Goal: Information Seeking & Learning: Check status

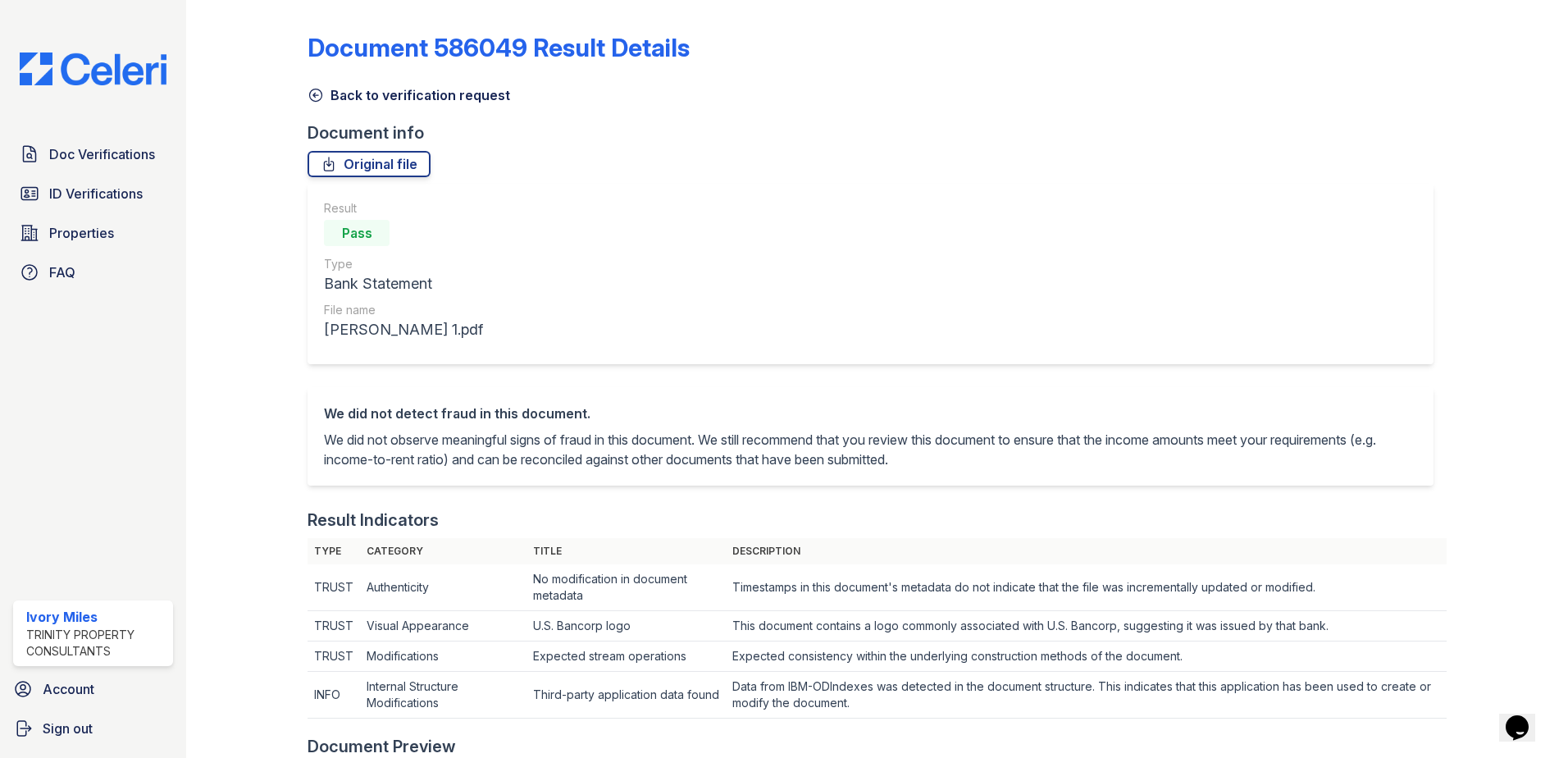
scroll to position [574, 0]
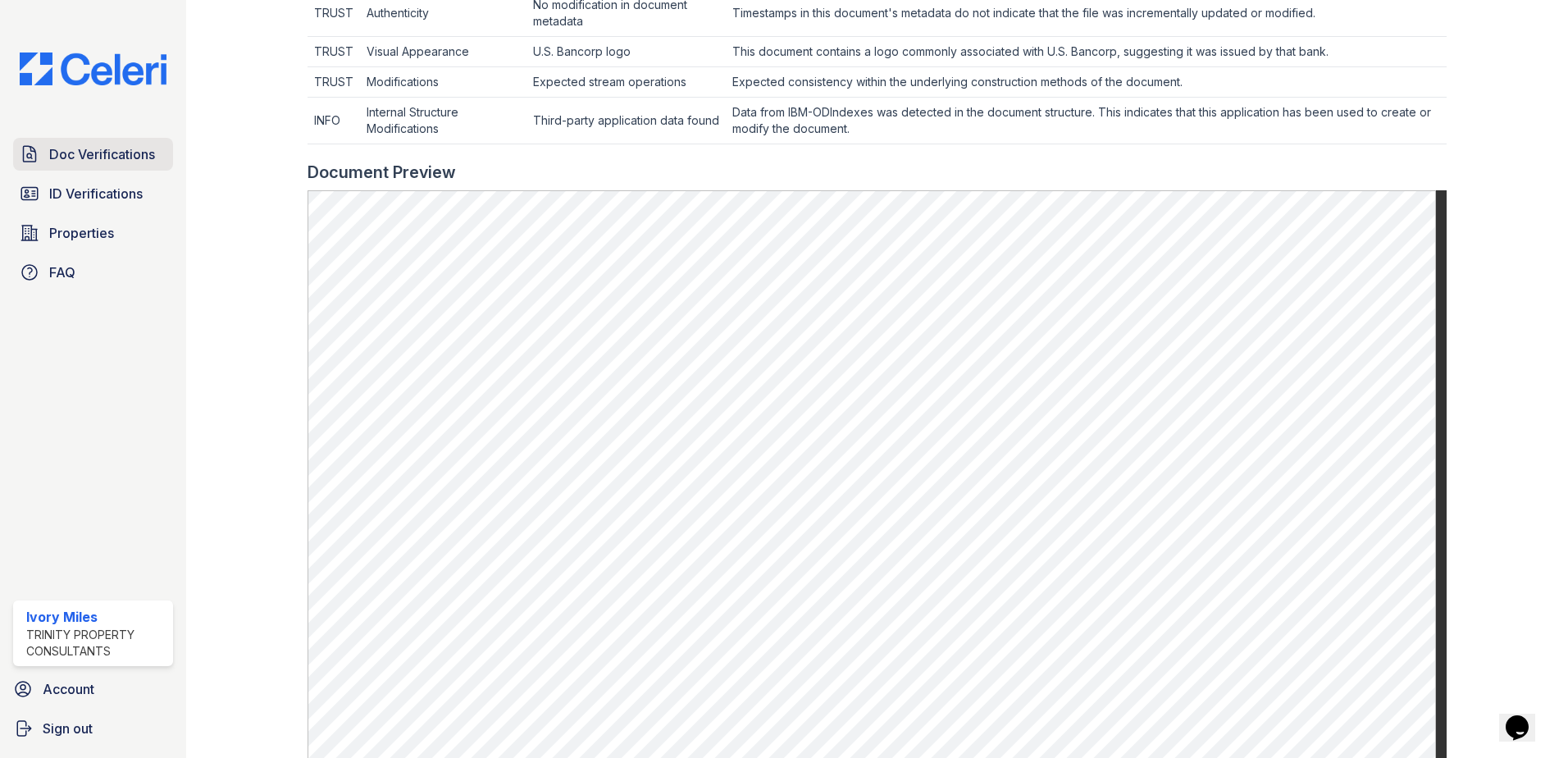
click at [104, 160] on span "Doc Verifications" at bounding box center [102, 155] width 106 height 20
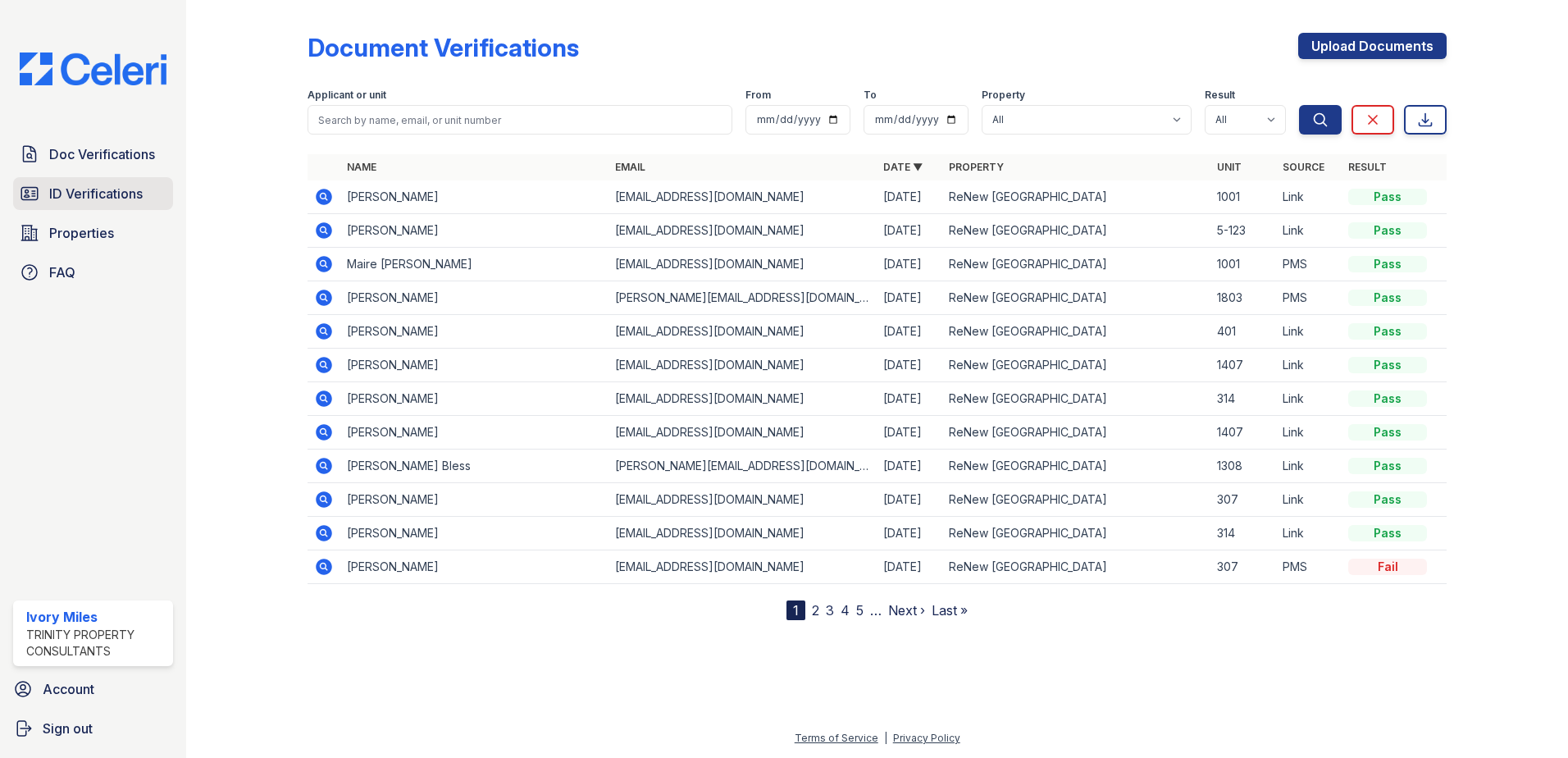
click at [151, 192] on link "ID Verifications" at bounding box center [93, 193] width 160 height 33
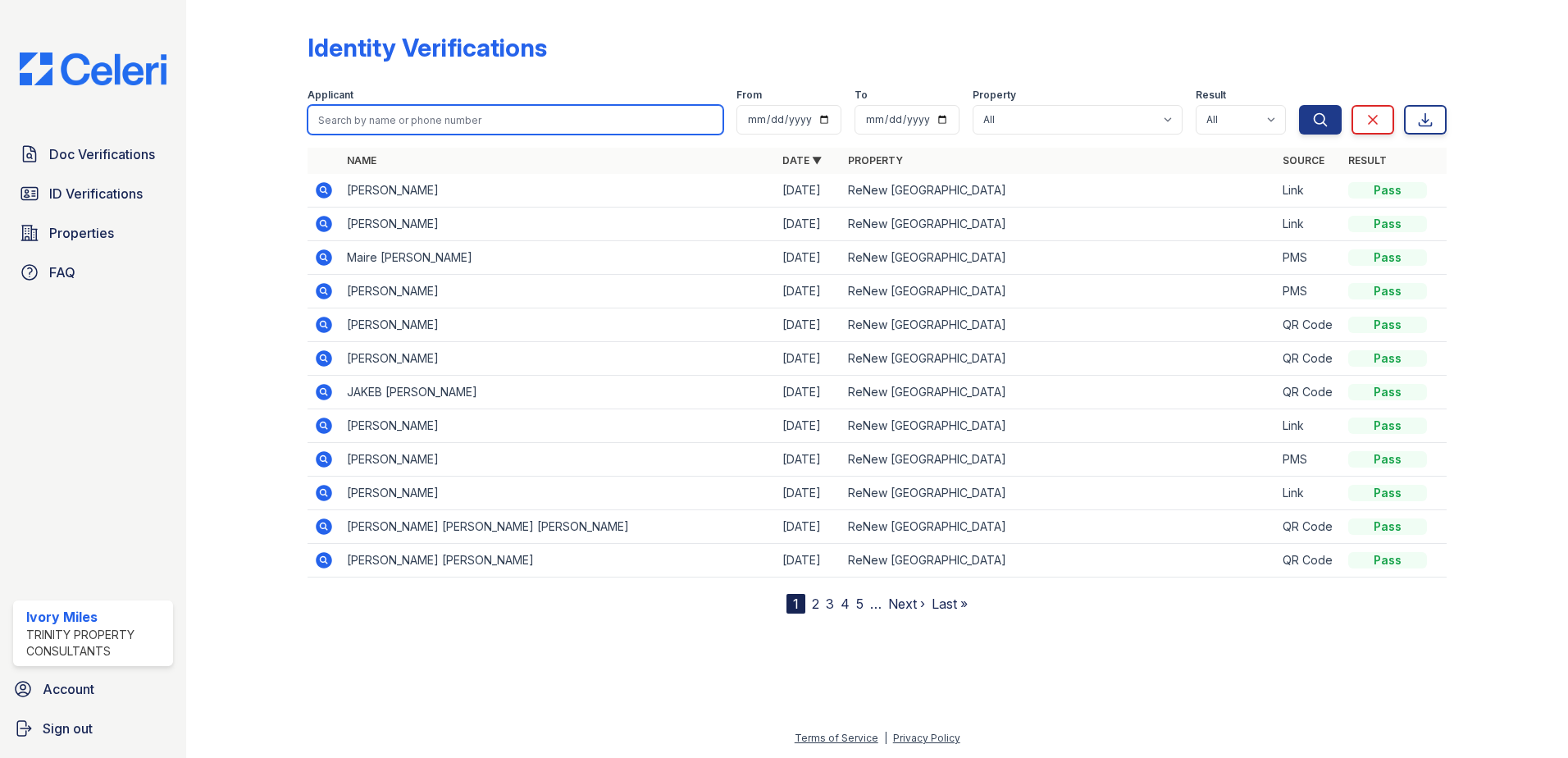
click at [421, 115] on input "search" at bounding box center [516, 120] width 416 height 30
type input "Omar"
click at [1299, 105] on button "Search" at bounding box center [1321, 120] width 43 height 30
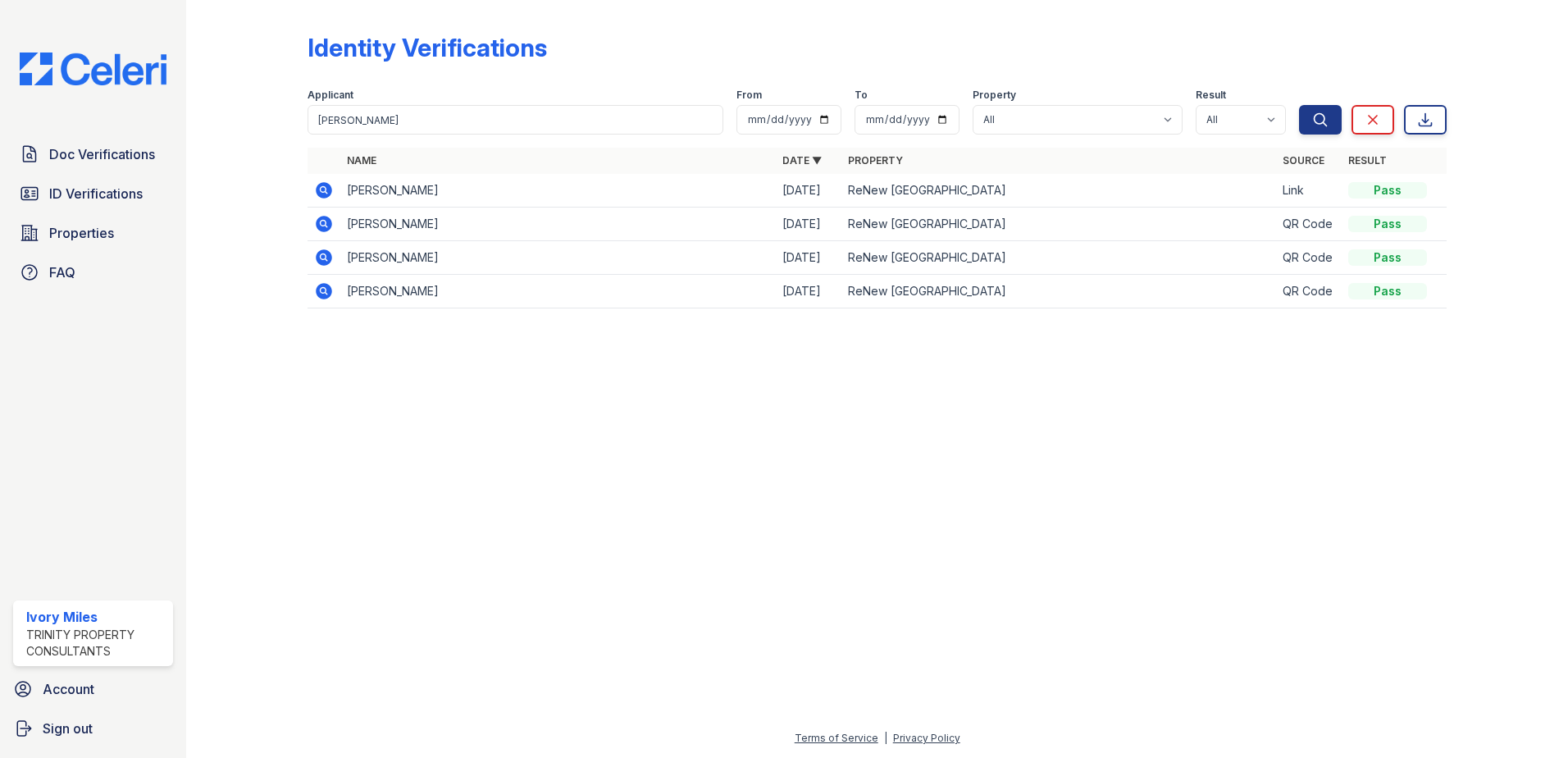
click at [324, 191] on icon at bounding box center [322, 188] width 4 height 4
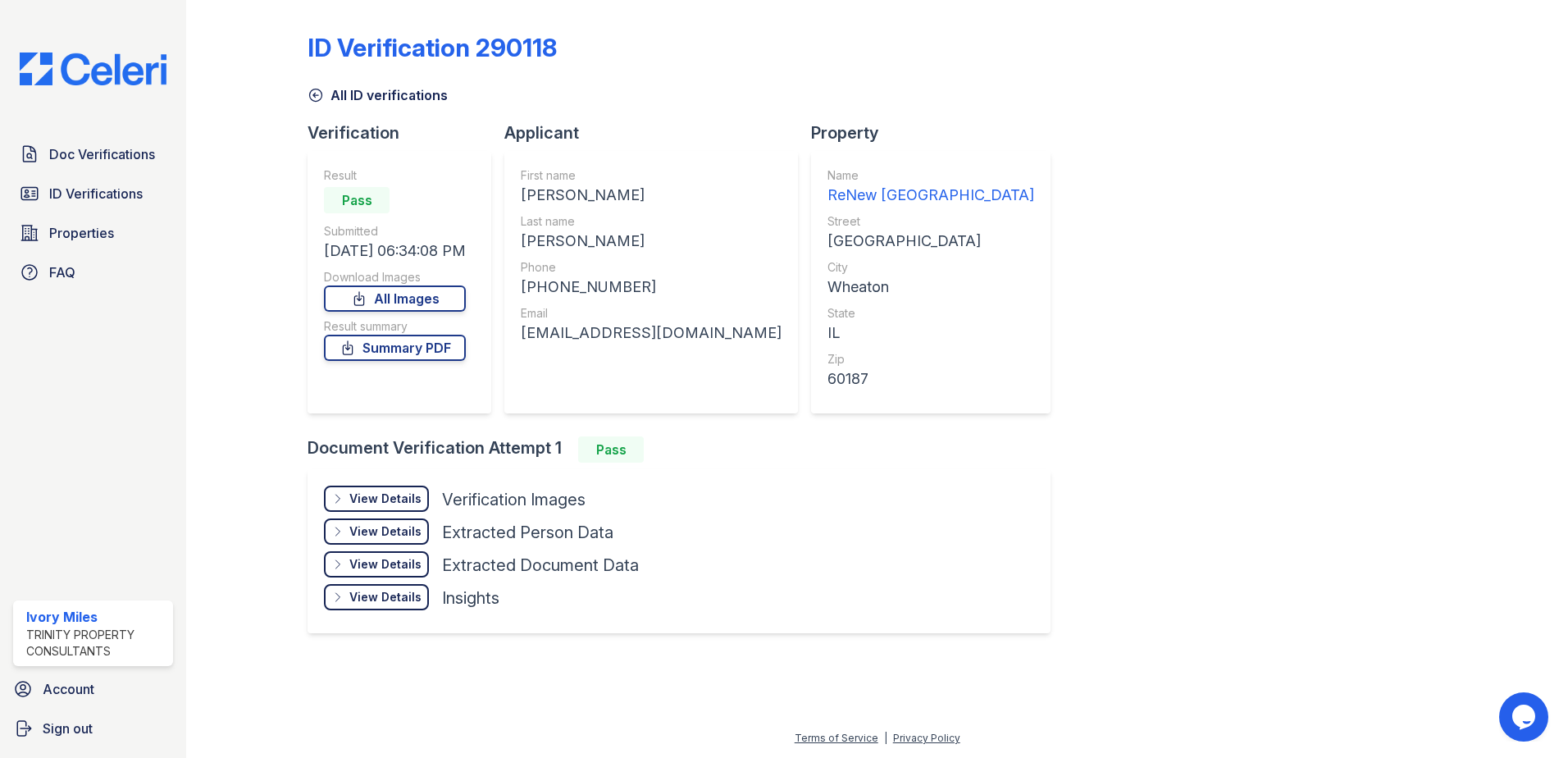
click at [400, 497] on div "View Details" at bounding box center [386, 499] width 72 height 16
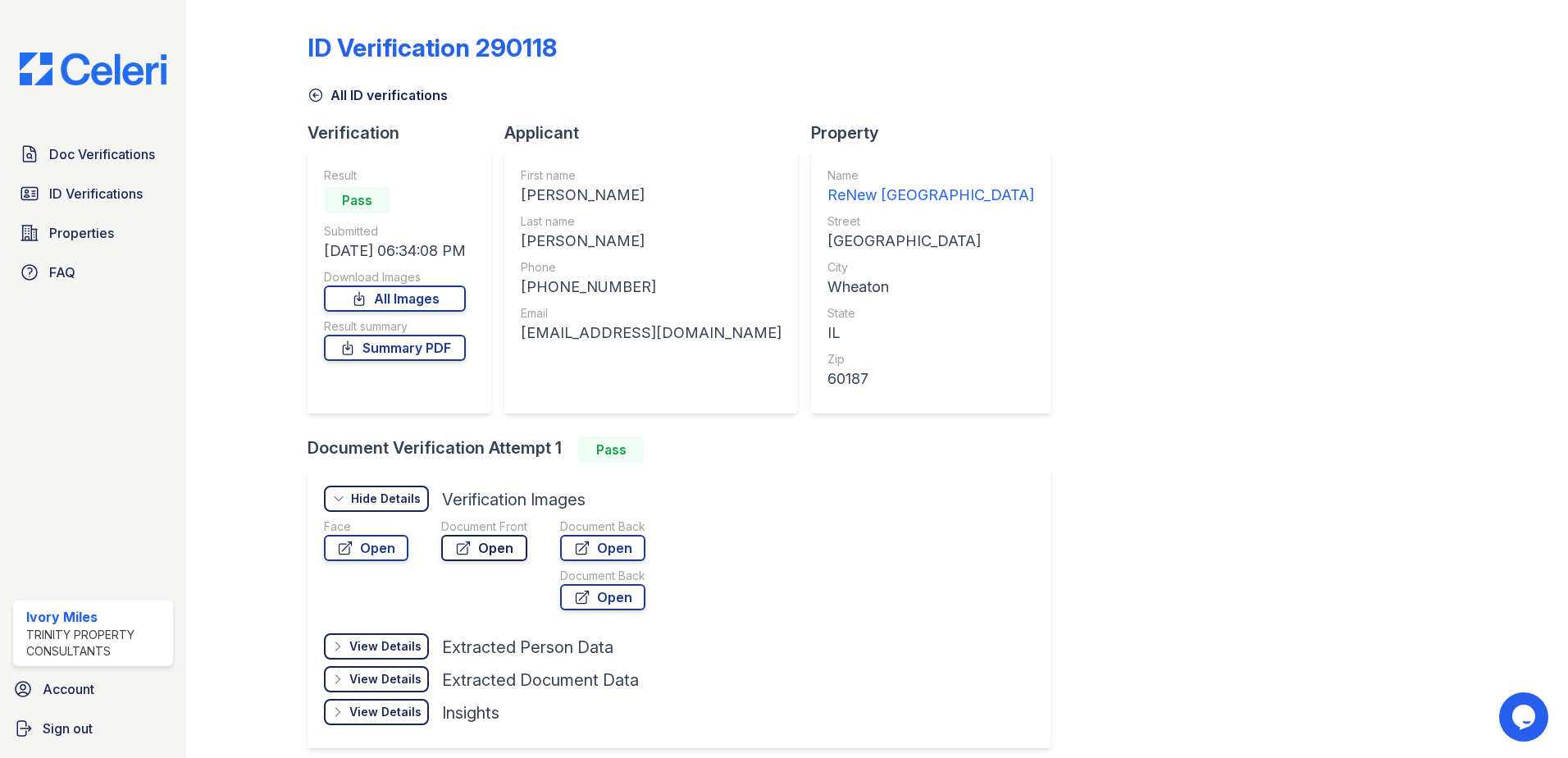
click at [511, 549] on link "Open" at bounding box center [484, 548] width 86 height 26
click at [622, 545] on link "Open" at bounding box center [603, 548] width 86 height 26
click at [392, 346] on link "Summary PDF" at bounding box center [395, 348] width 142 height 26
click at [308, 99] on icon at bounding box center [316, 95] width 16 height 16
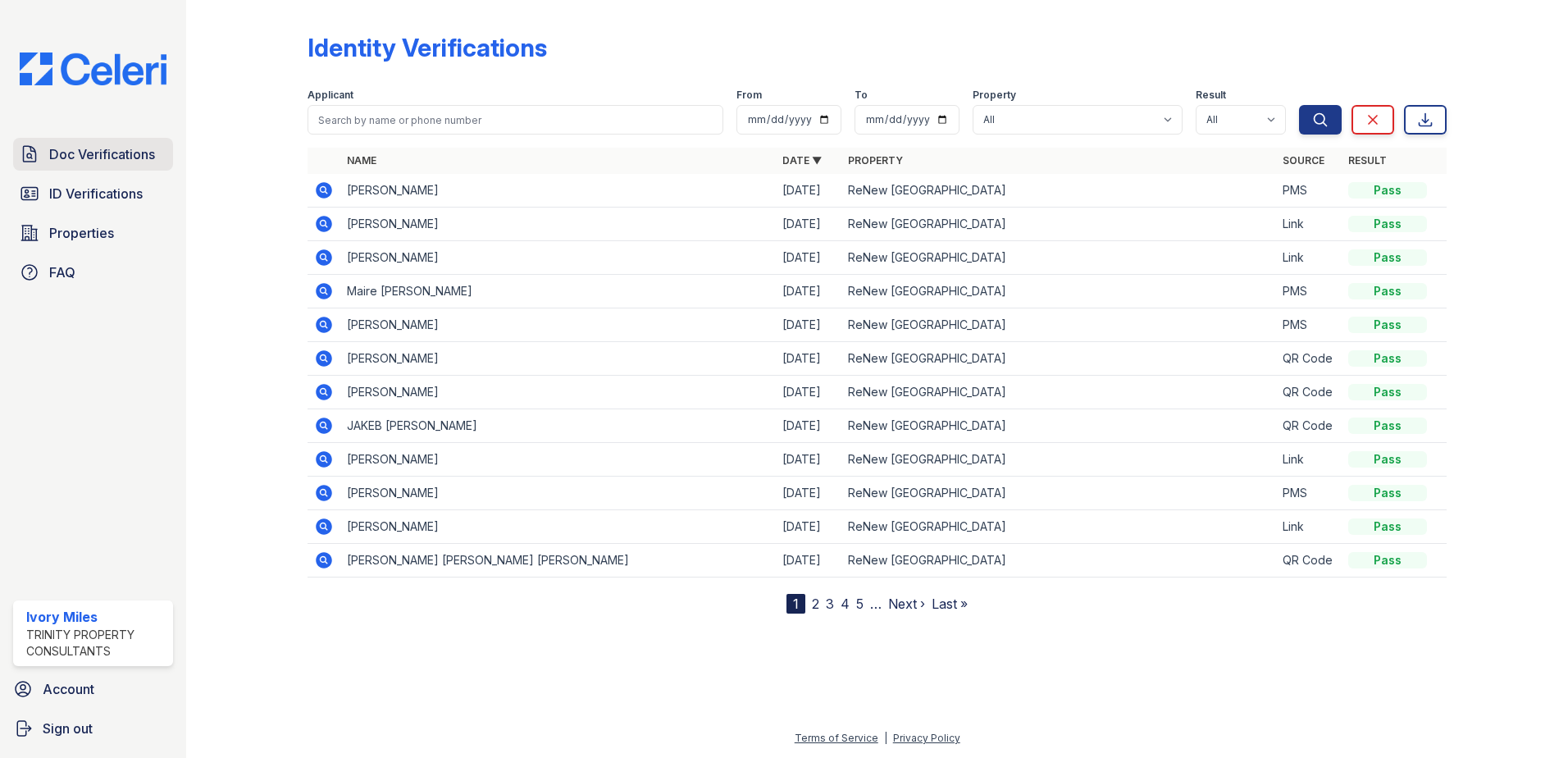
click at [123, 169] on link "Doc Verifications" at bounding box center [93, 155] width 160 height 33
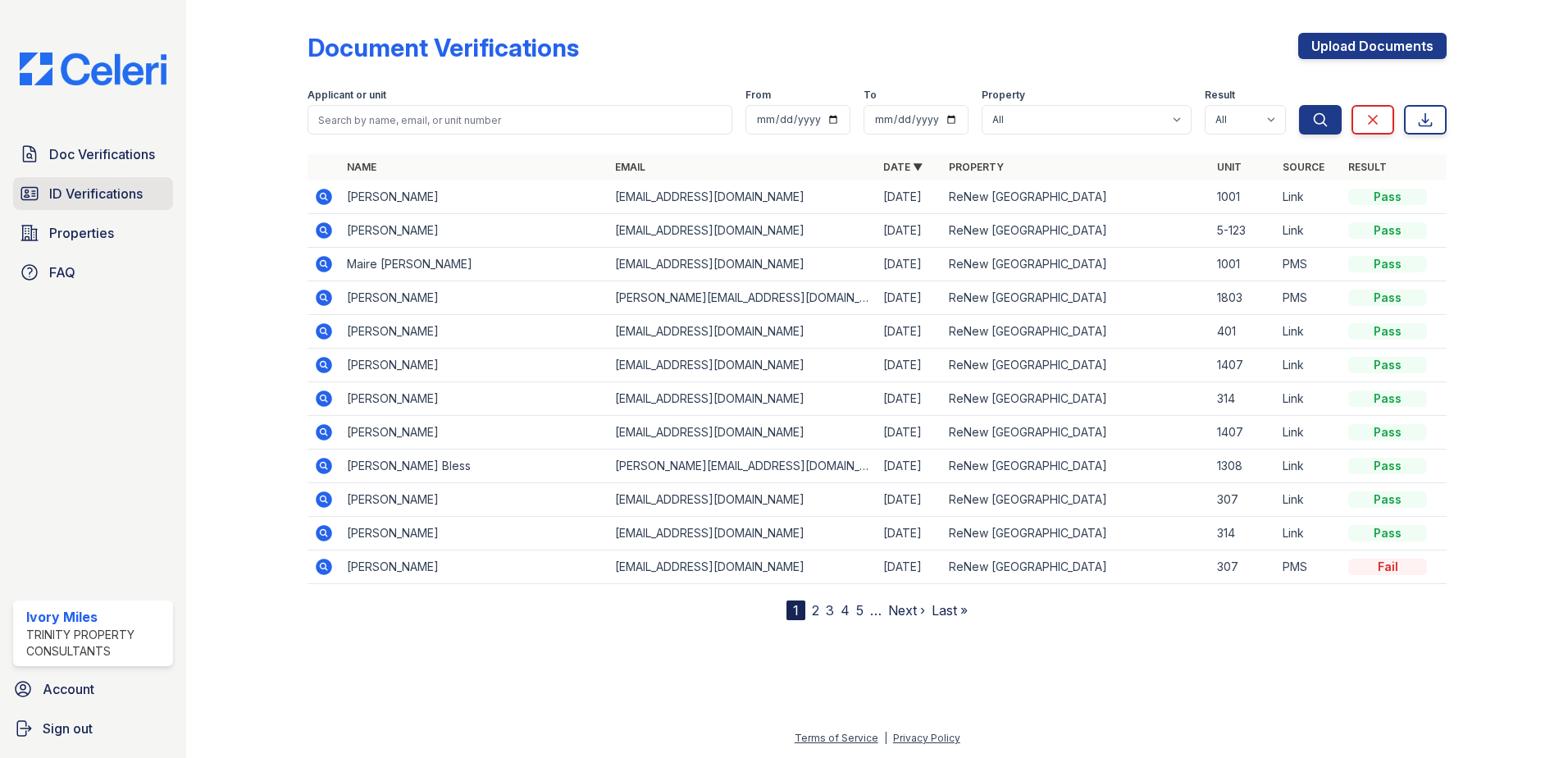
click at [119, 194] on span "ID Verifications" at bounding box center [96, 193] width 94 height 20
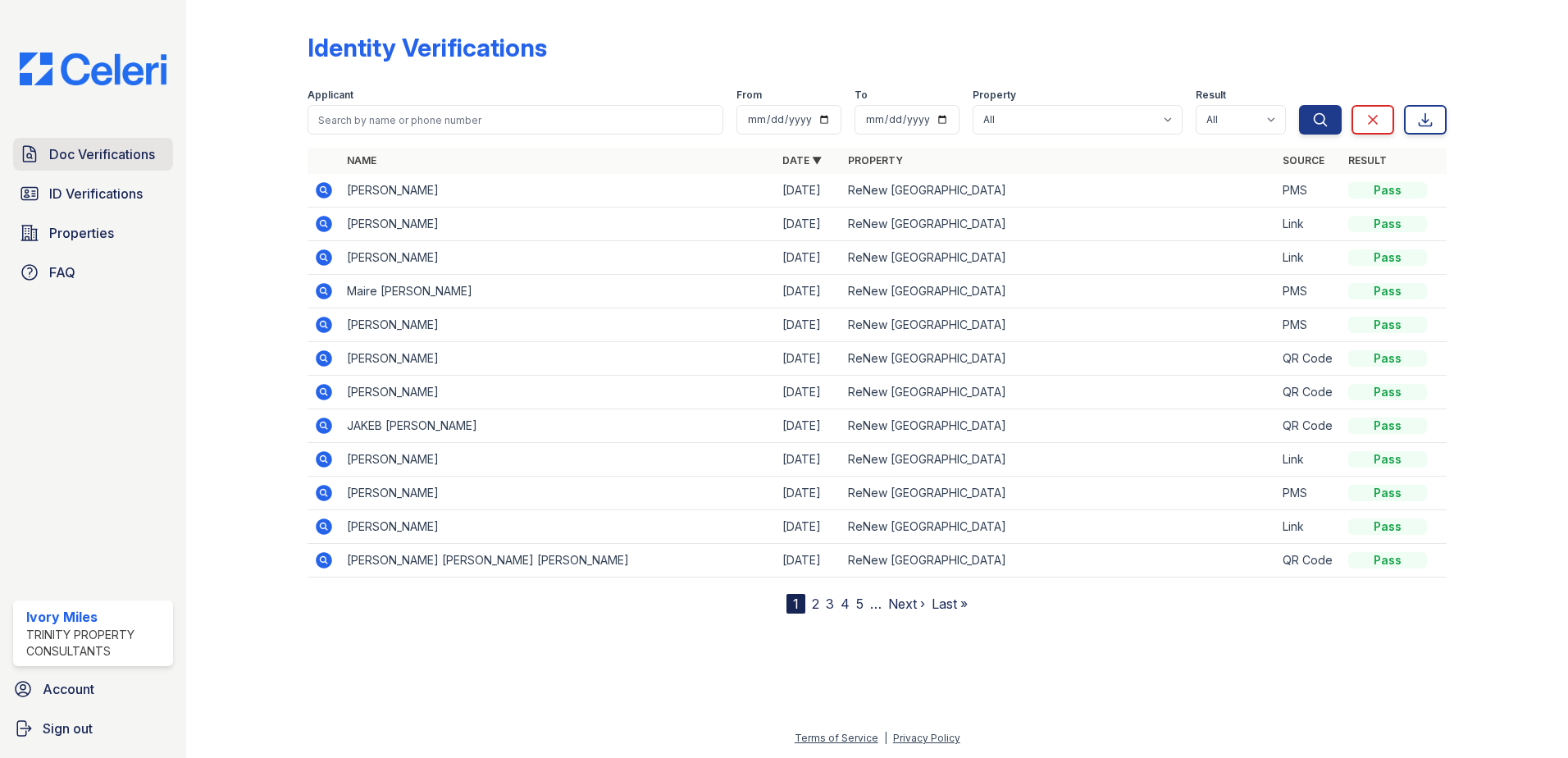
click at [99, 164] on span "Doc Verifications" at bounding box center [102, 155] width 106 height 20
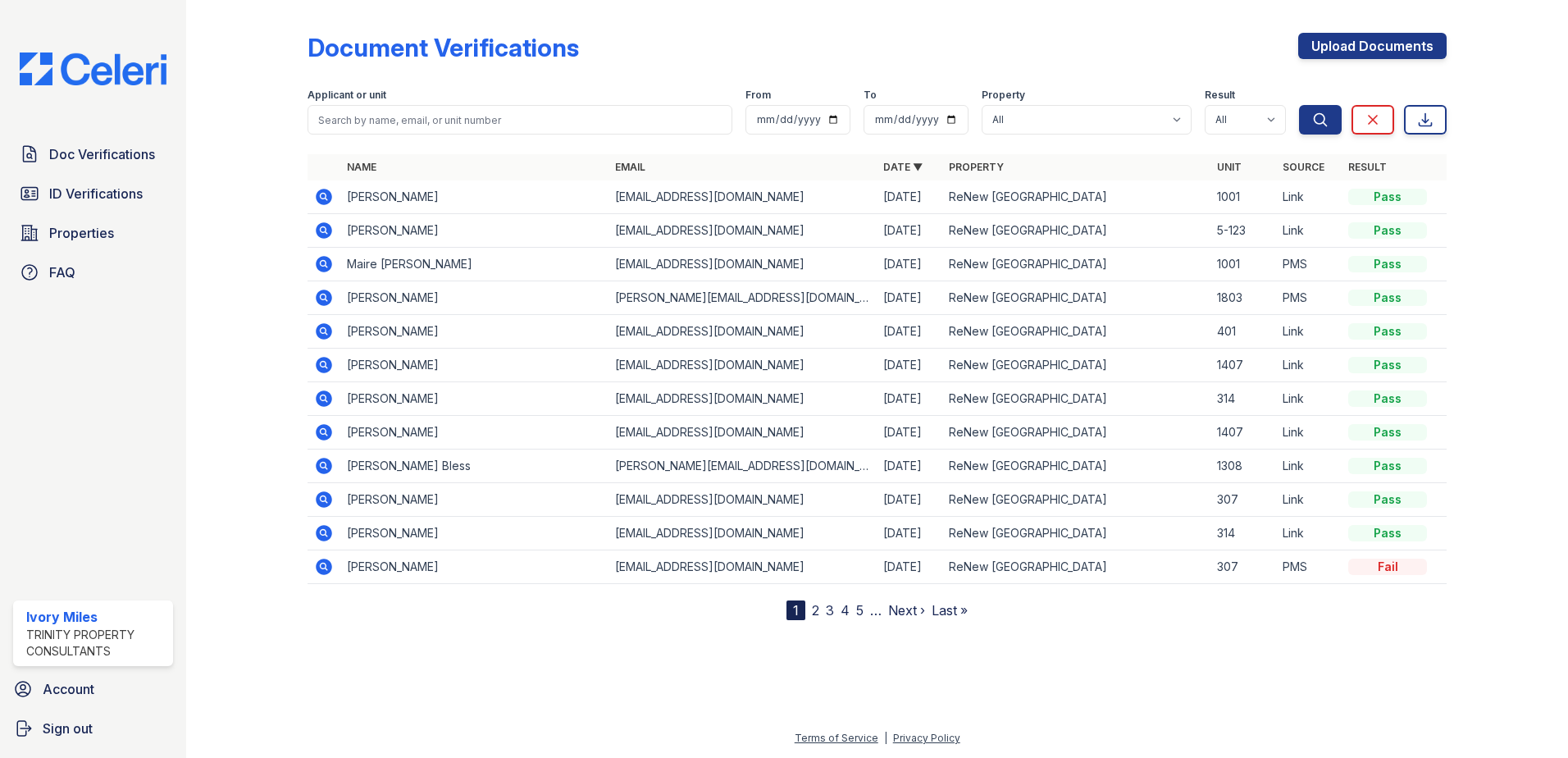
click at [816, 608] on link "2" at bounding box center [816, 610] width 7 height 16
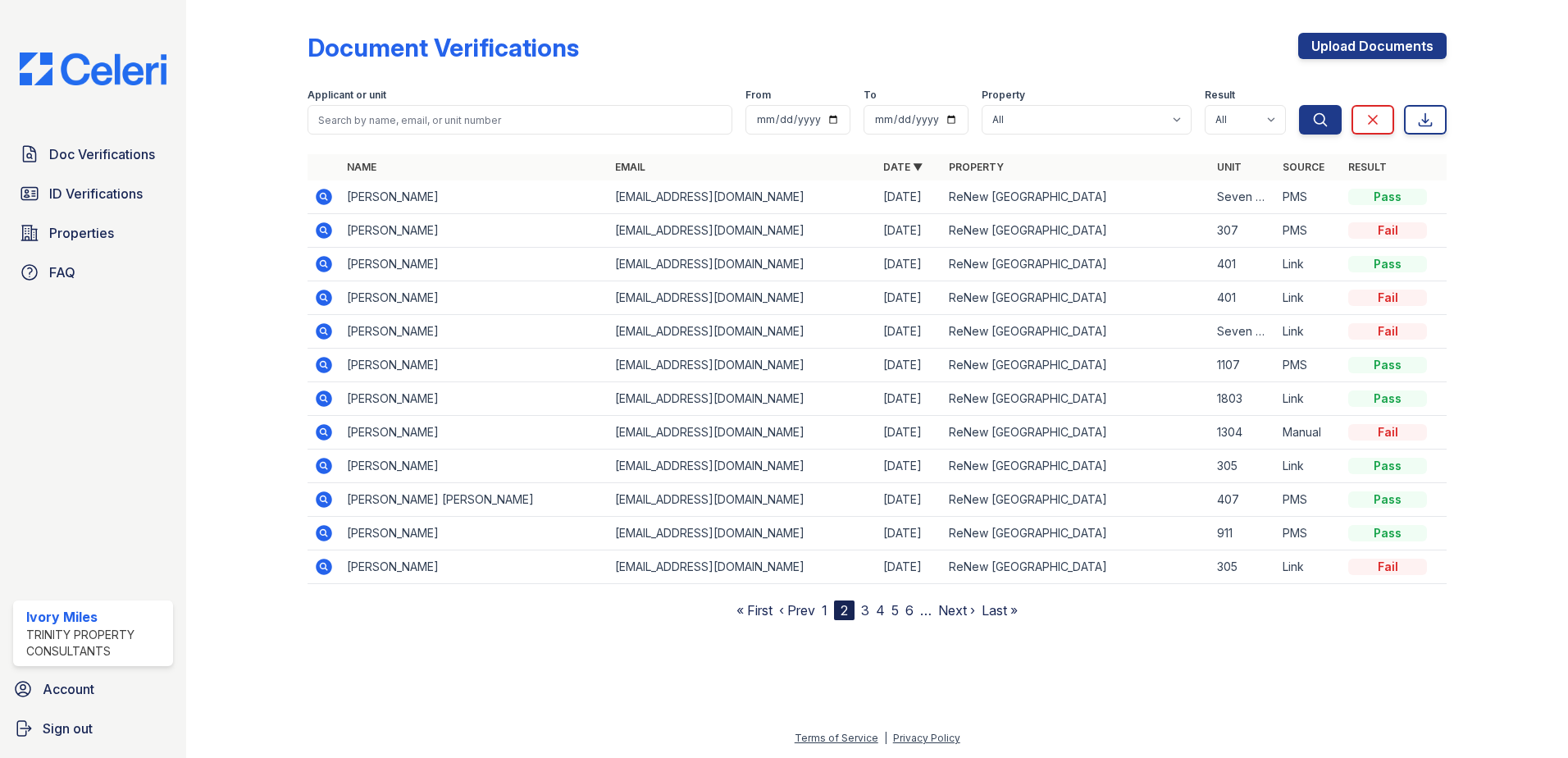
click at [863, 617] on link "3" at bounding box center [866, 610] width 8 height 16
click at [876, 613] on link "4" at bounding box center [872, 610] width 9 height 16
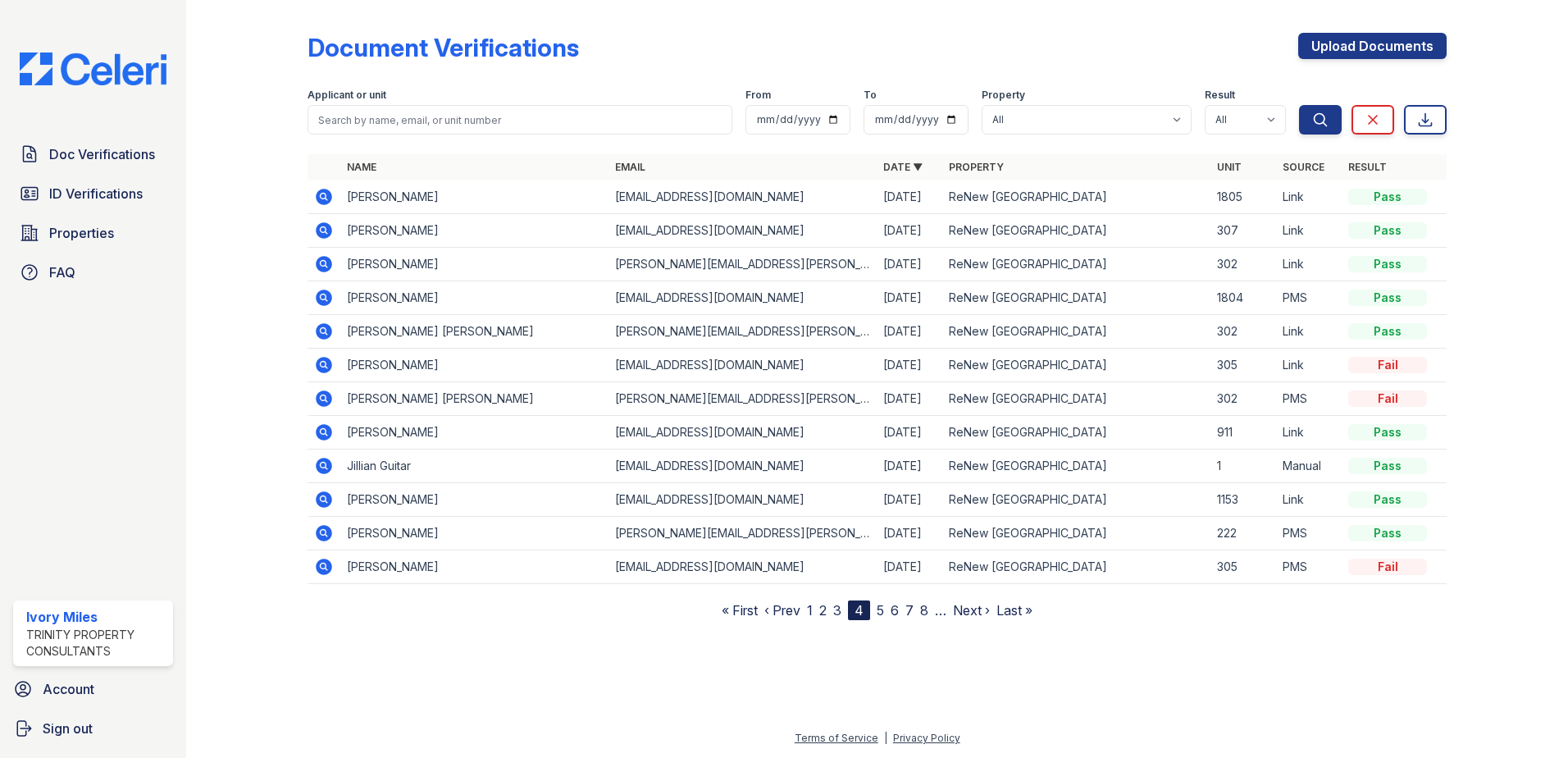
click at [879, 612] on link "5" at bounding box center [880, 610] width 7 height 16
click at [887, 611] on link "6" at bounding box center [887, 610] width 8 height 16
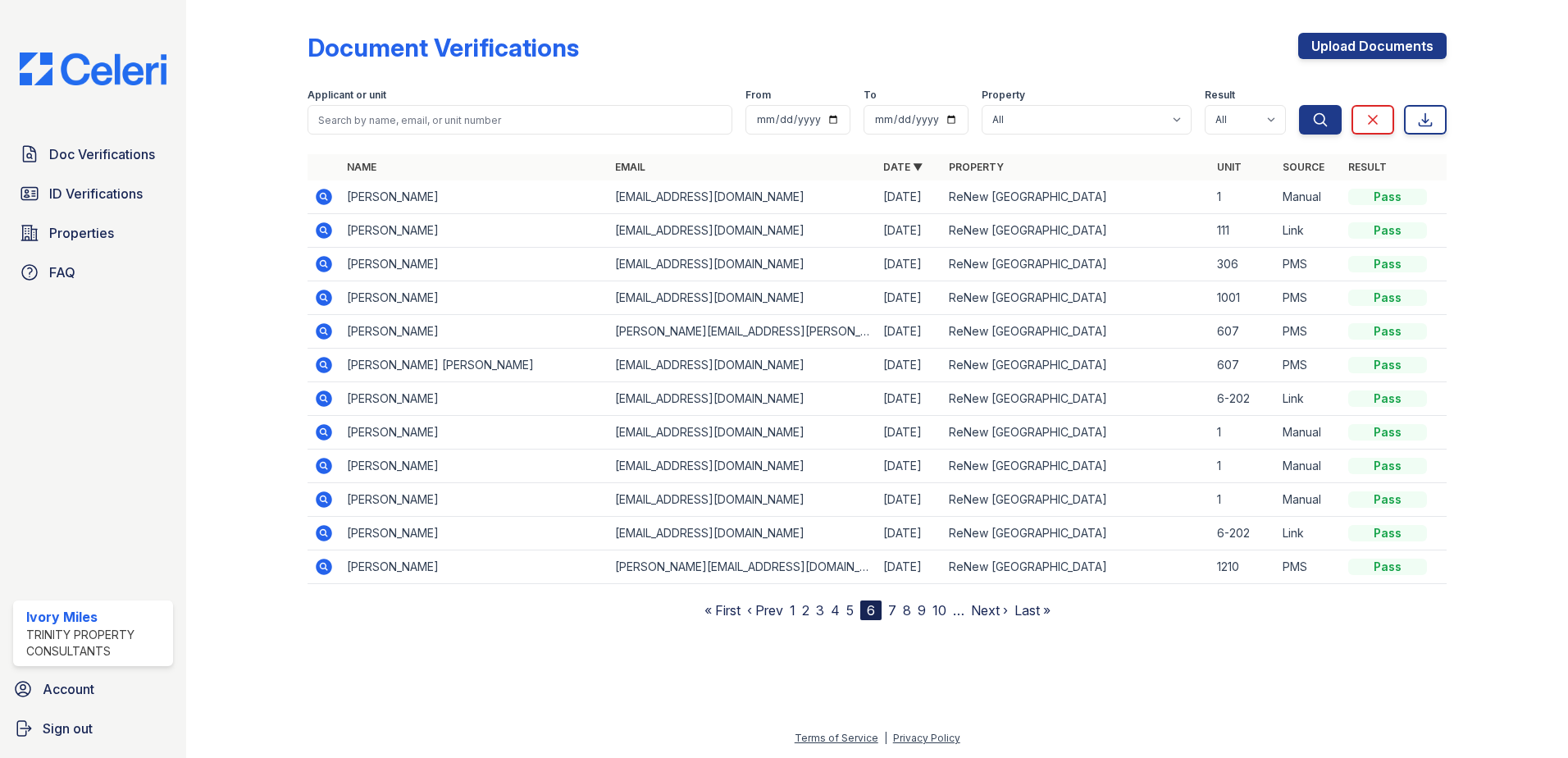
click at [890, 608] on link "7" at bounding box center [892, 610] width 8 height 16
click at [896, 610] on link "8" at bounding box center [894, 610] width 8 height 16
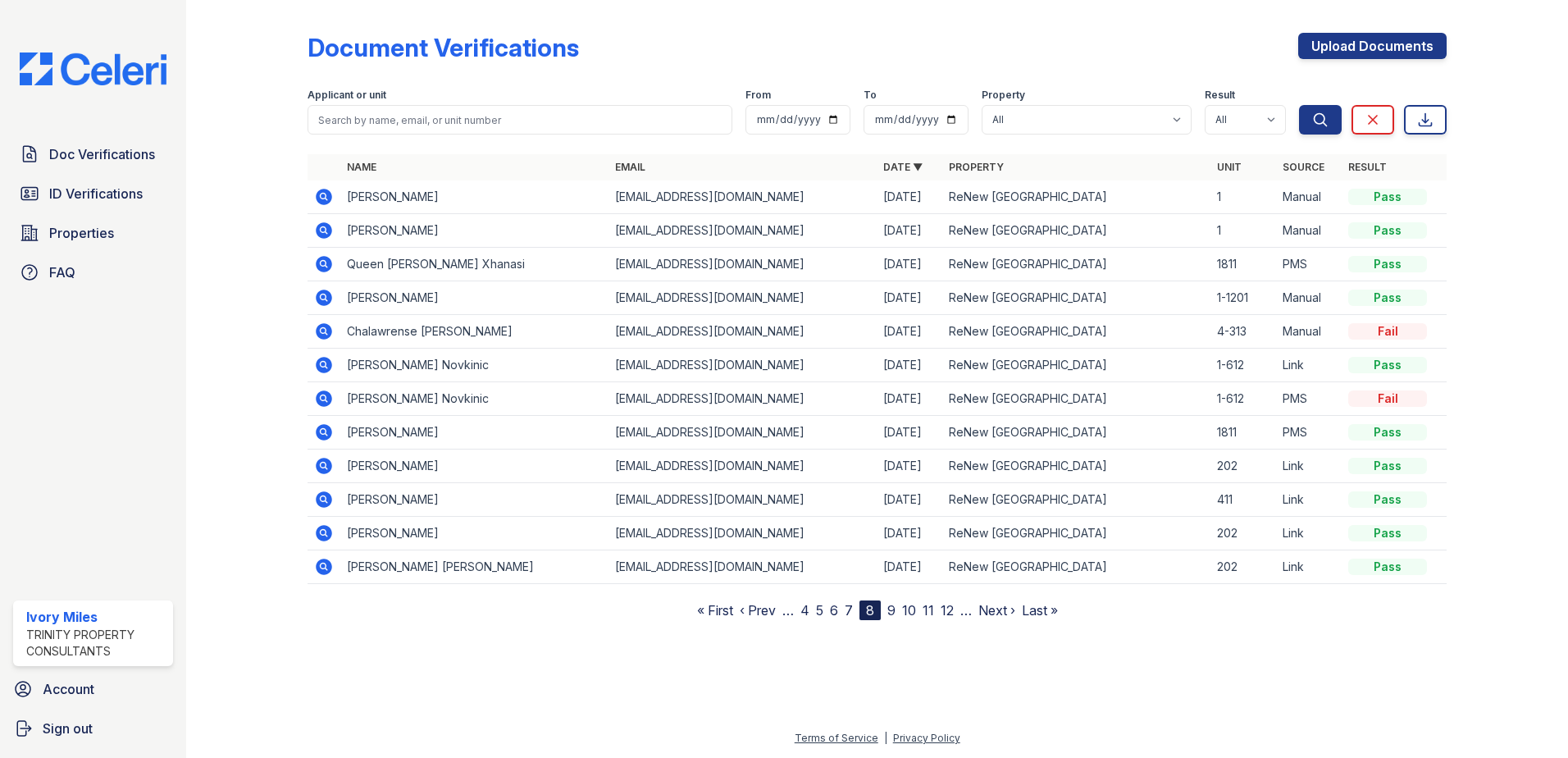
click at [810, 613] on link "4" at bounding box center [805, 610] width 9 height 16
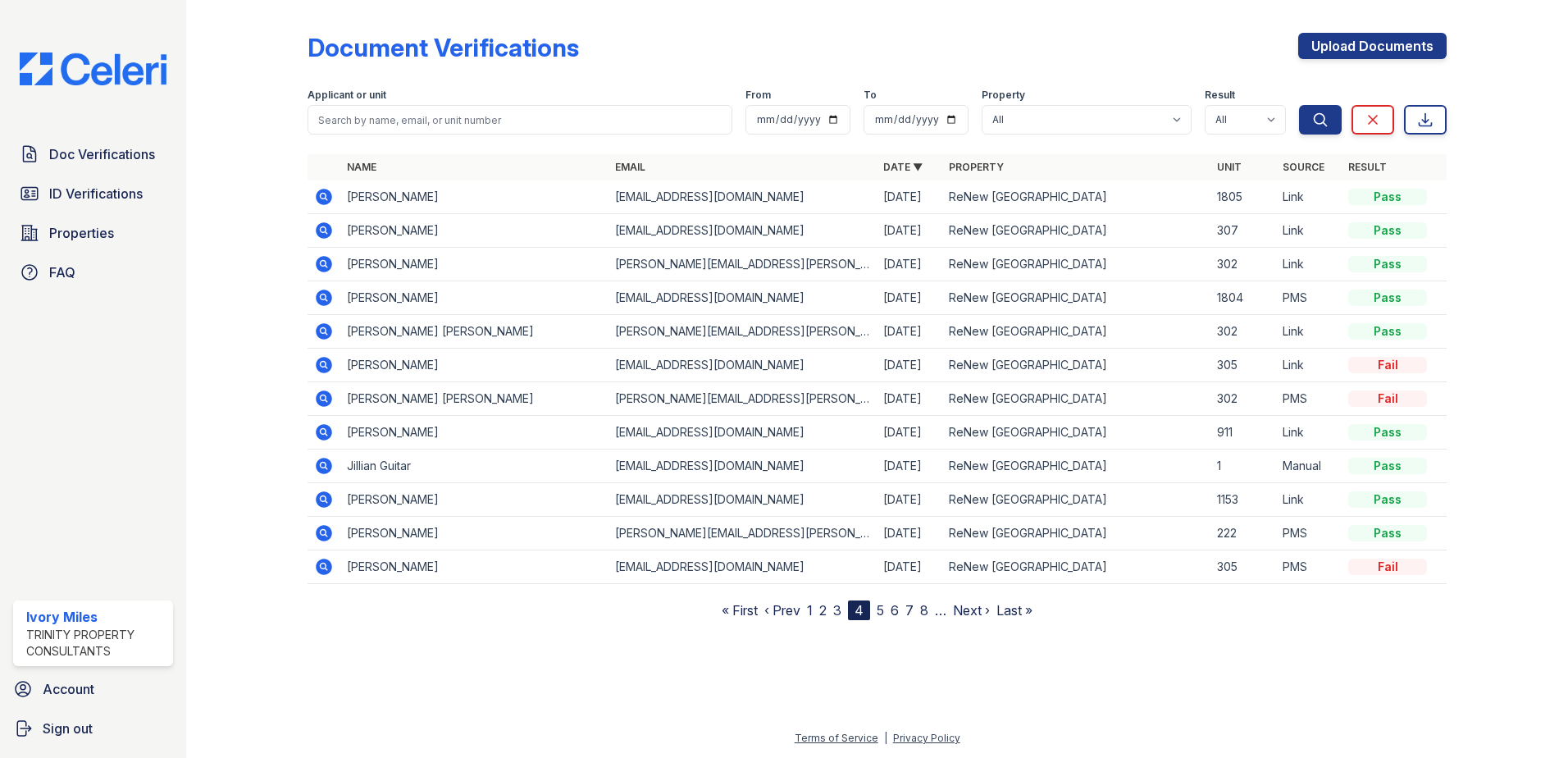
click at [752, 610] on link "« First" at bounding box center [740, 610] width 36 height 16
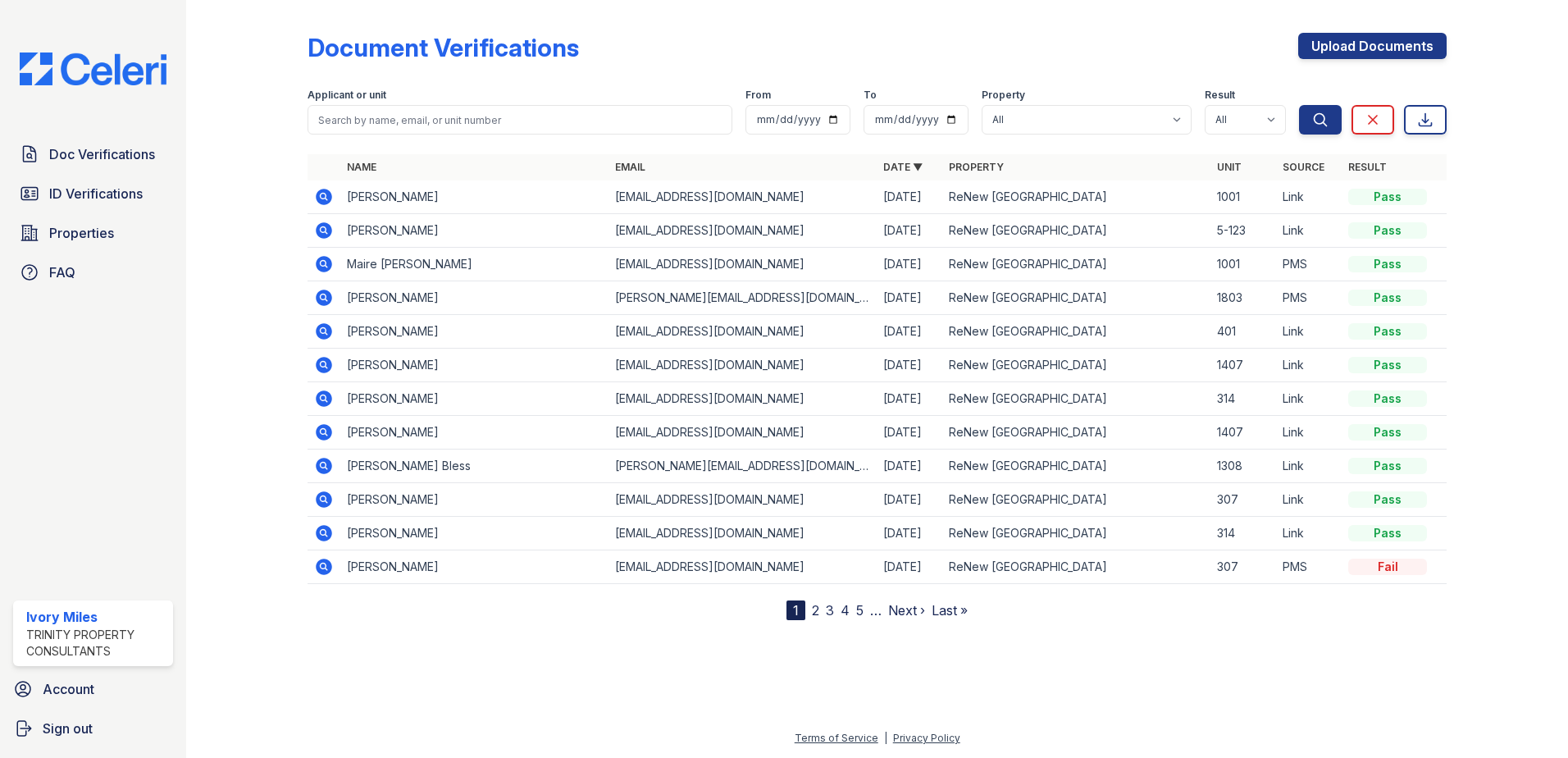
click at [818, 611] on link "2" at bounding box center [816, 610] width 7 height 16
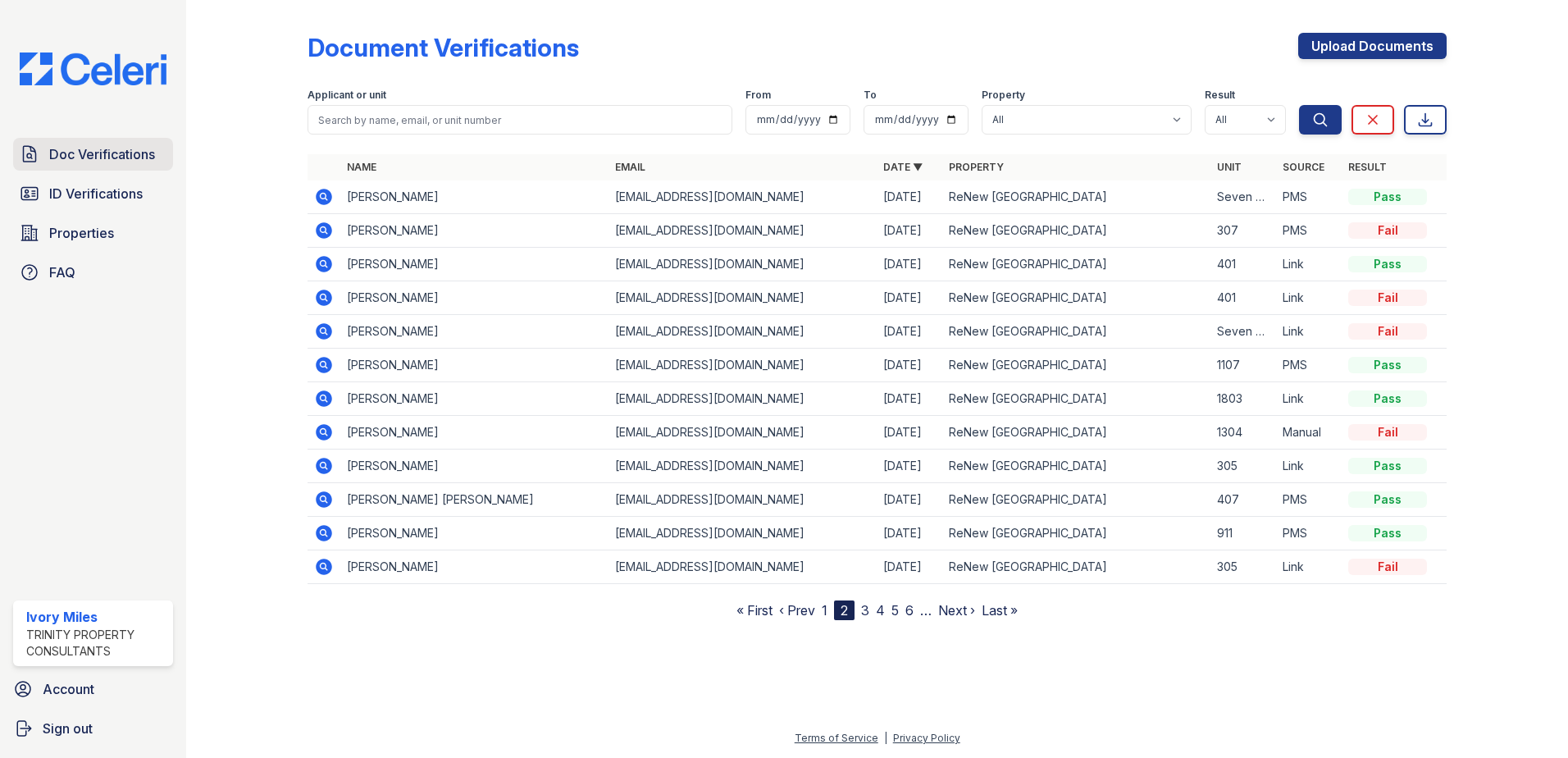
click at [108, 150] on span "Doc Verifications" at bounding box center [102, 155] width 106 height 20
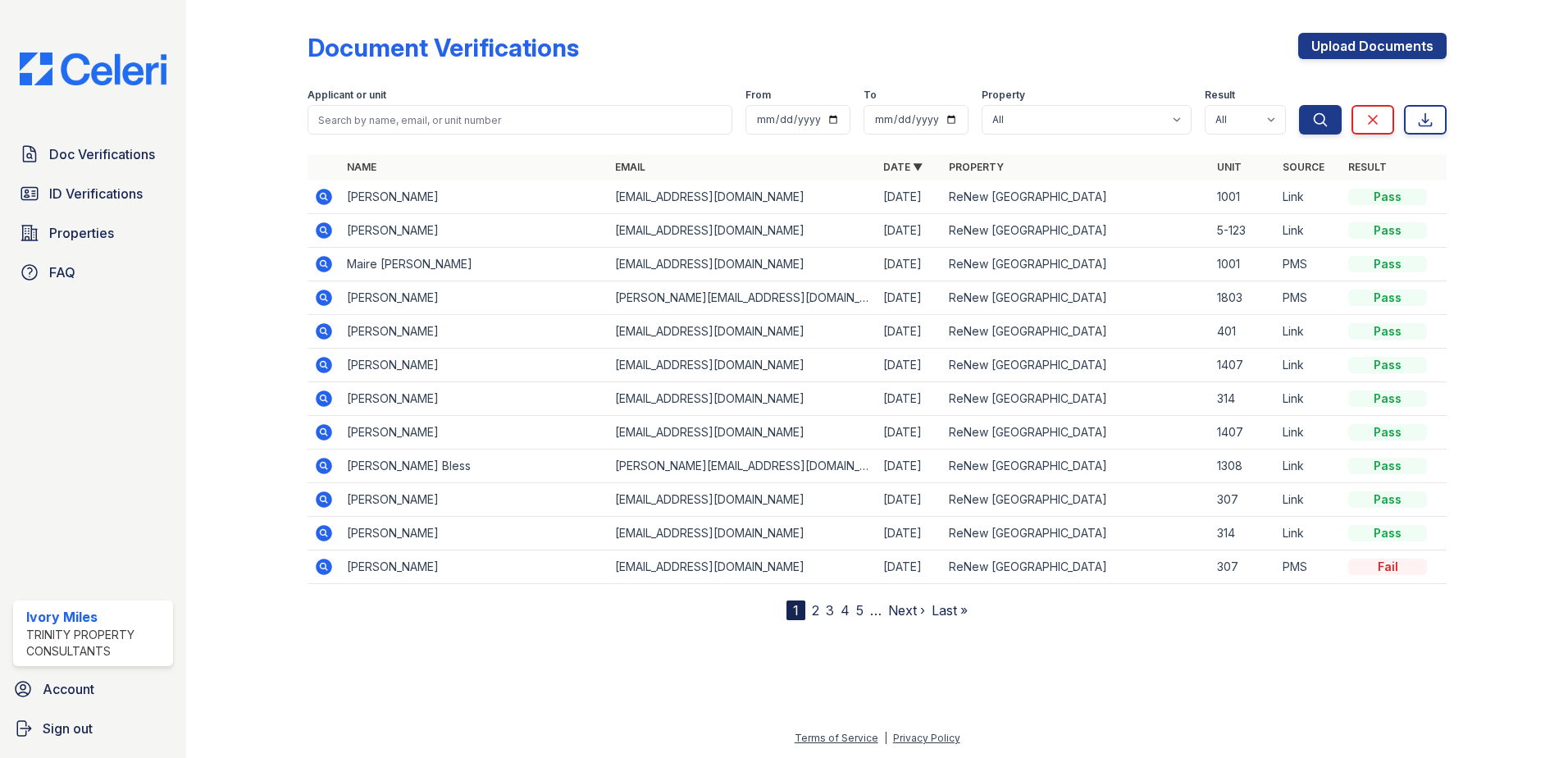
click at [108, 150] on span "Doc Verifications" at bounding box center [102, 155] width 106 height 20
